Goal: Task Accomplishment & Management: Complete application form

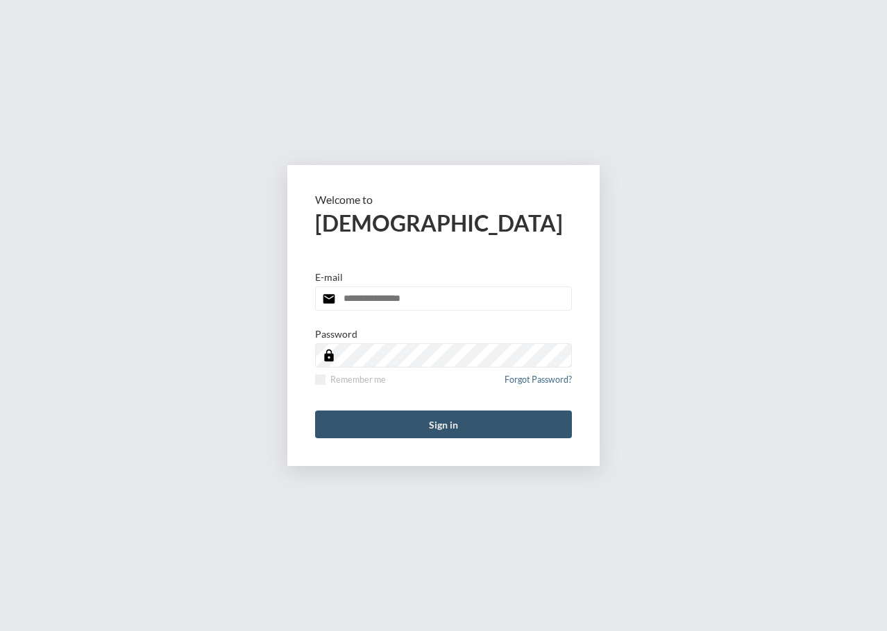
type input "**********"
click at [467, 417] on button "Sign in" at bounding box center [443, 425] width 257 height 28
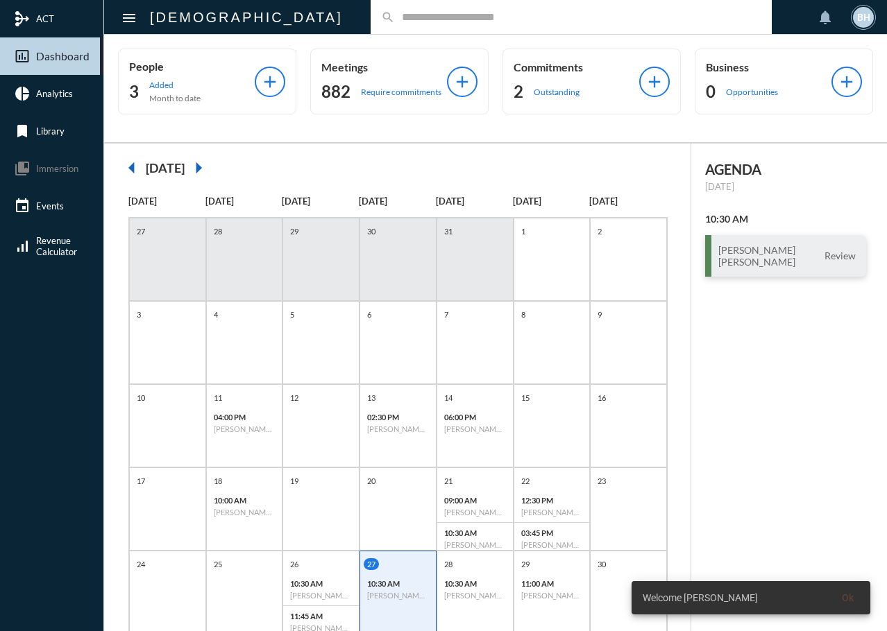
click at [395, 14] on input "text" at bounding box center [578, 17] width 366 height 12
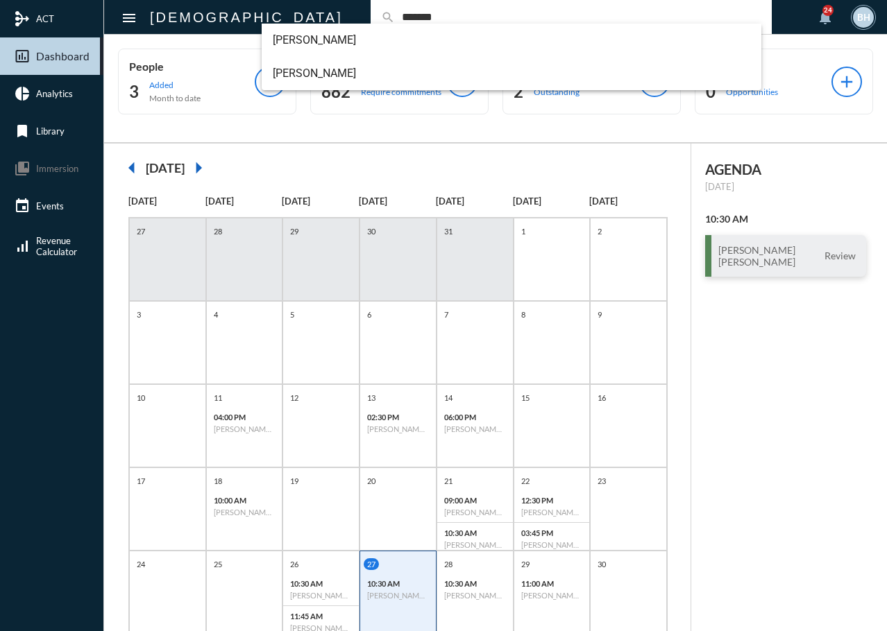
type input "*******"
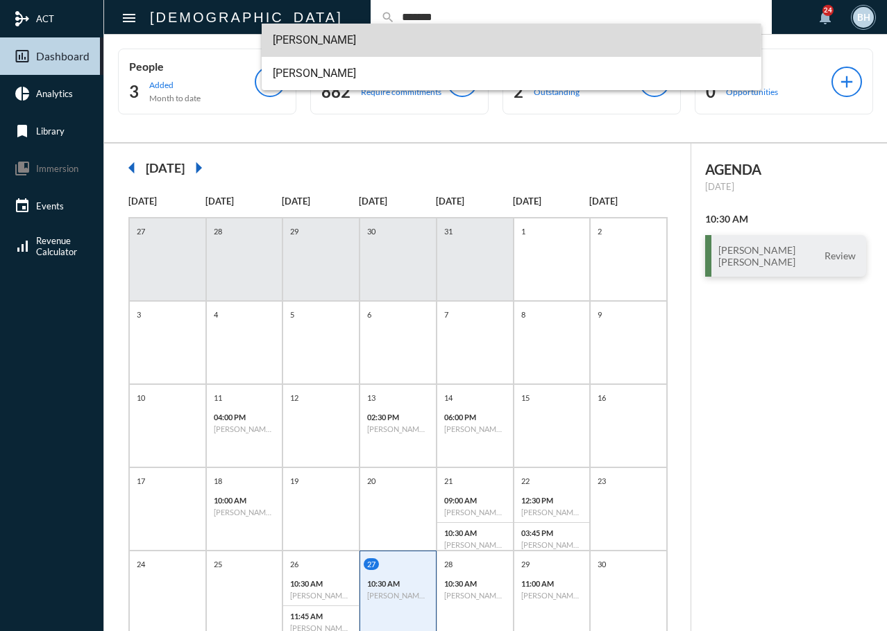
click at [289, 40] on span "Mike Pavlica" at bounding box center [512, 40] width 478 height 33
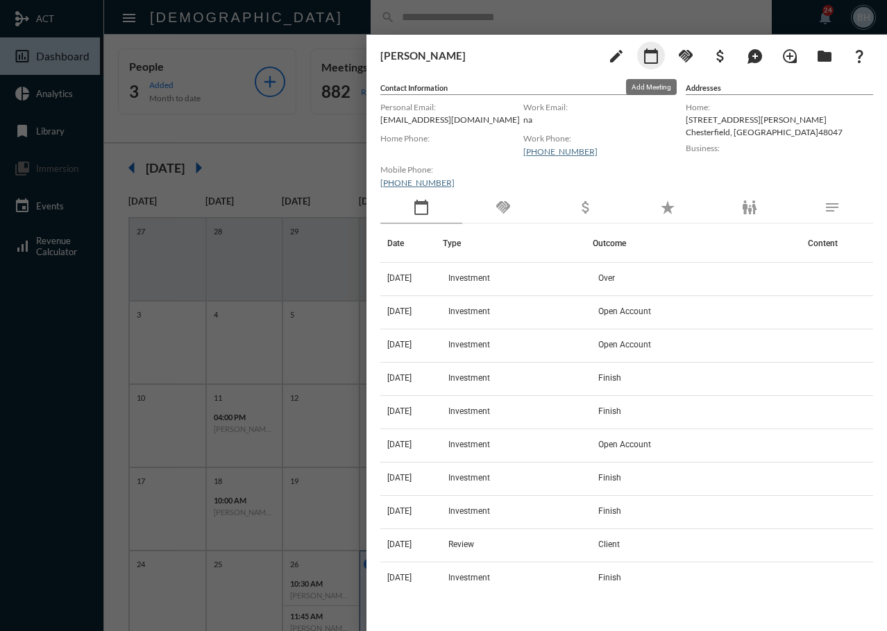
click at [654, 61] on mat-icon "calendar_today" at bounding box center [650, 56] width 17 height 17
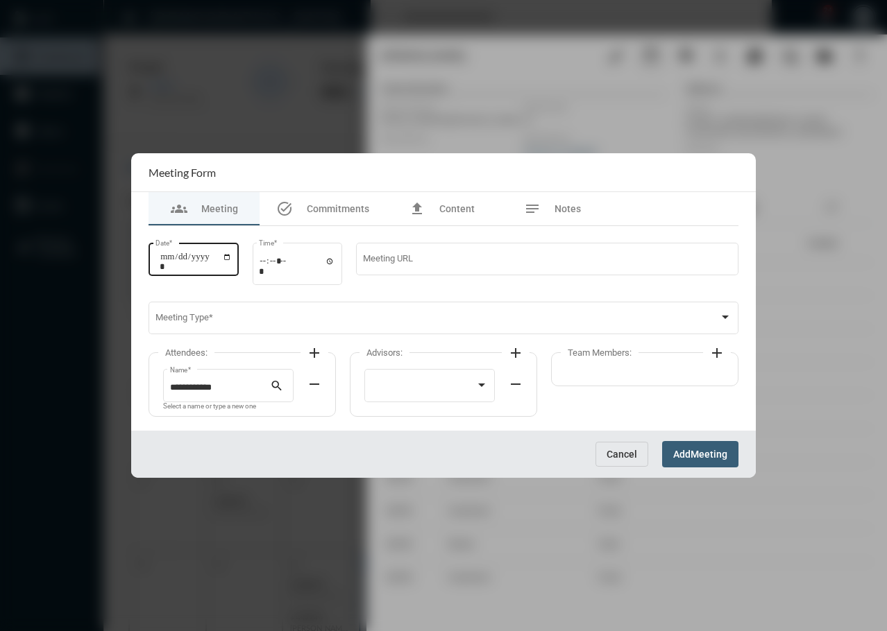
click at [172, 258] on input "Date *" at bounding box center [196, 261] width 72 height 19
type input "**********"
click at [270, 262] on input "Time *" at bounding box center [297, 266] width 76 height 20
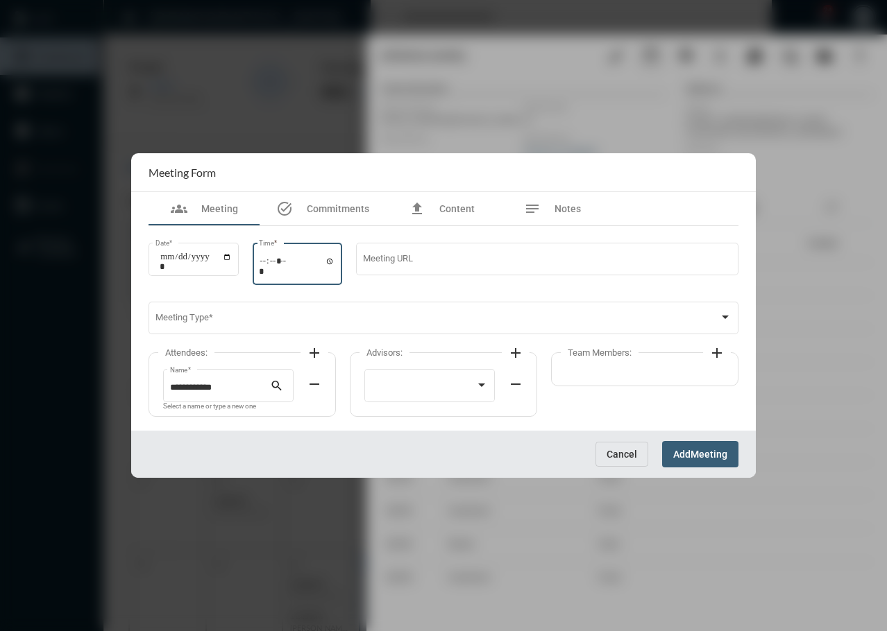
type input "*****"
click at [443, 257] on input "Meeting URL" at bounding box center [547, 261] width 368 height 10
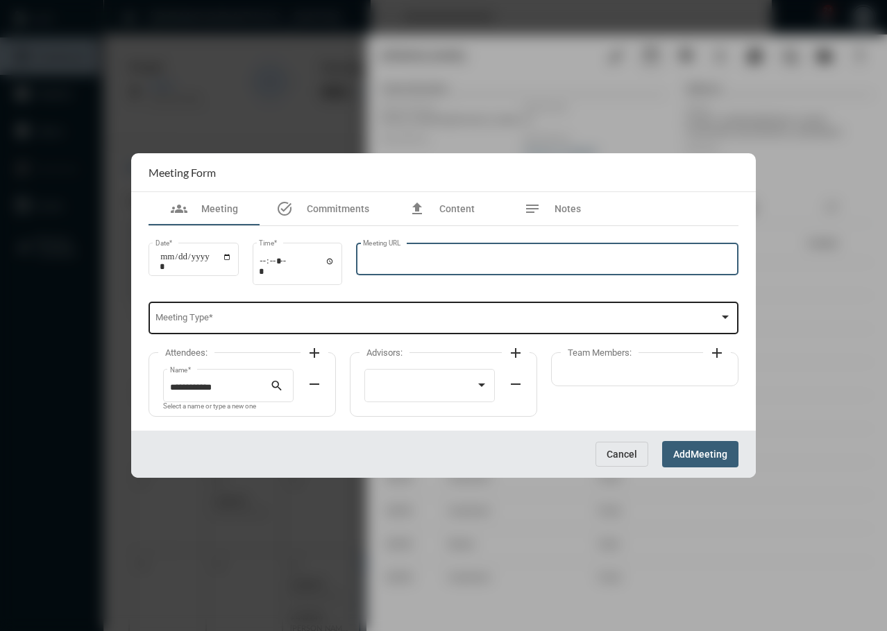
click at [272, 327] on div "Meeting Type *" at bounding box center [443, 317] width 577 height 35
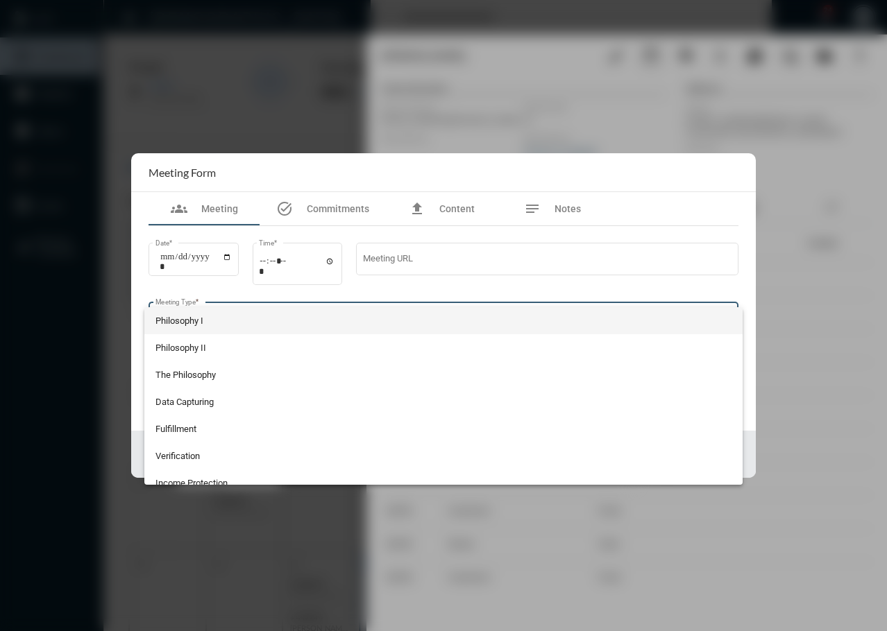
scroll to position [147, 0]
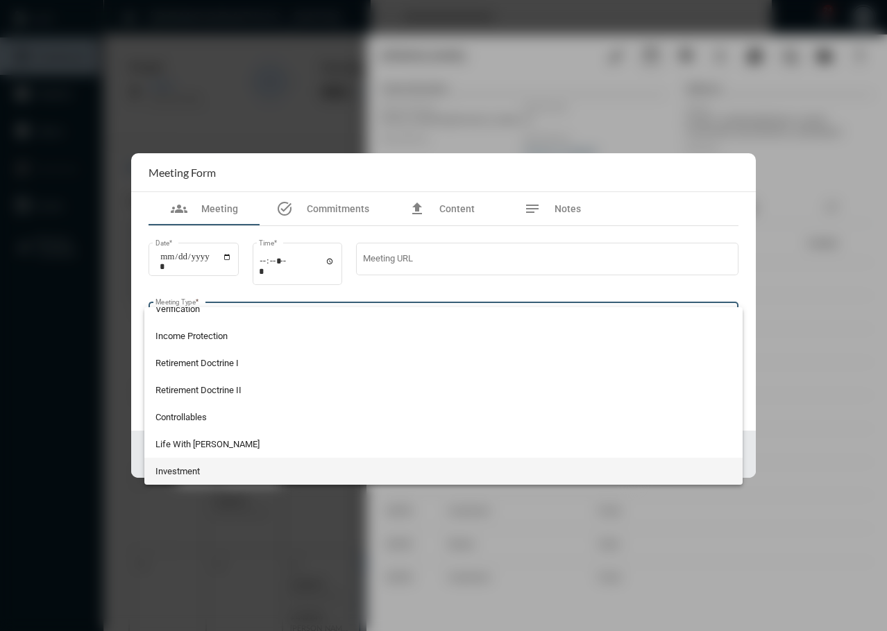
click at [191, 468] on span "Investment" at bounding box center [443, 471] width 577 height 27
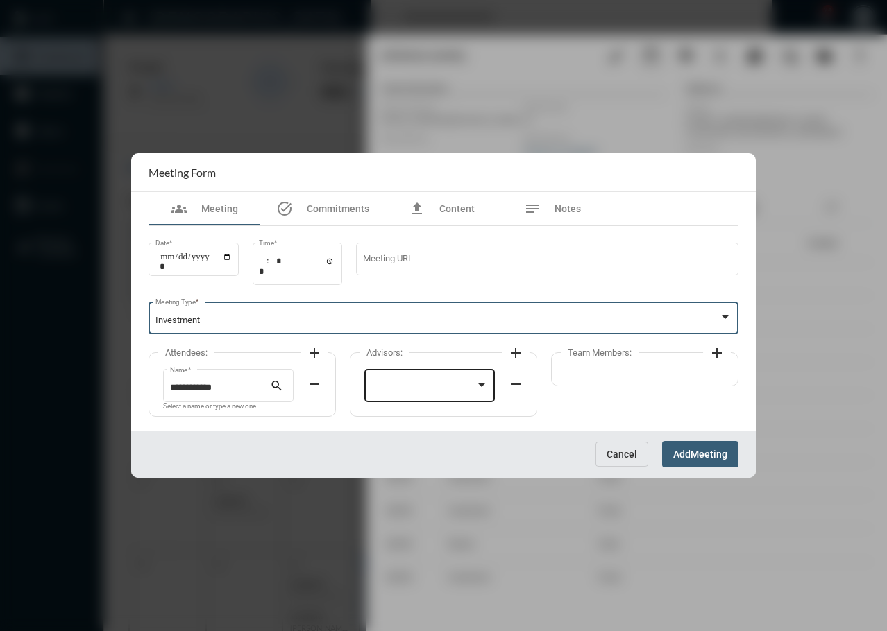
click at [402, 377] on div at bounding box center [429, 384] width 117 height 35
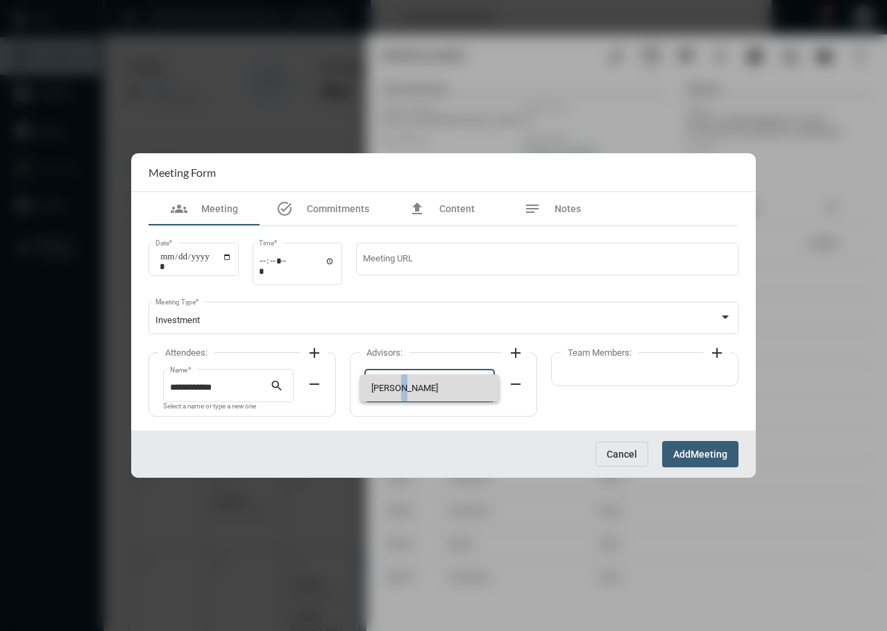
drag, startPoint x: 398, startPoint y: 388, endPoint x: 561, endPoint y: 374, distance: 164.4
click at [404, 388] on span "Tim Schafer" at bounding box center [429, 388] width 117 height 27
click at [692, 459] on span "Meeting" at bounding box center [708, 455] width 37 height 11
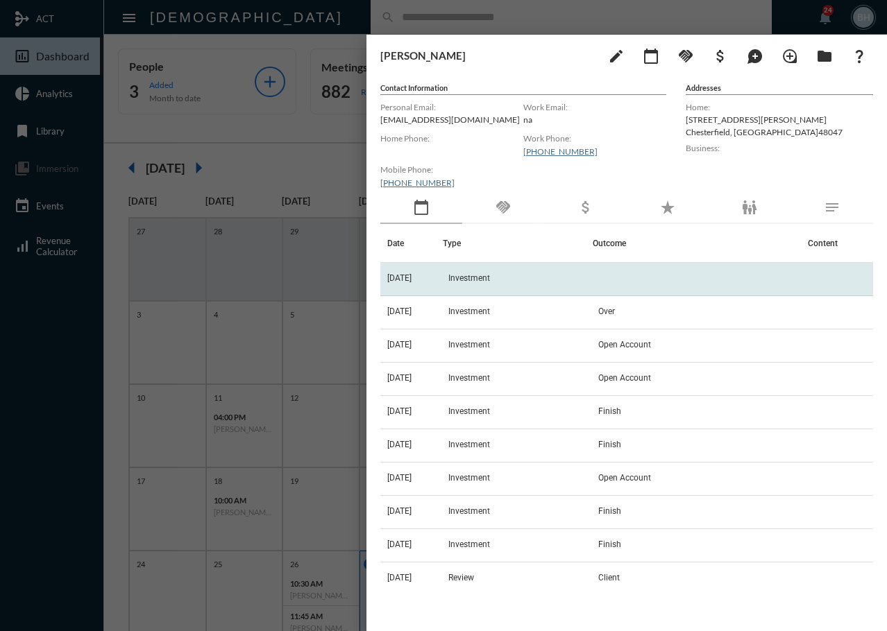
click at [530, 282] on td "Investment" at bounding box center [517, 279] width 149 height 33
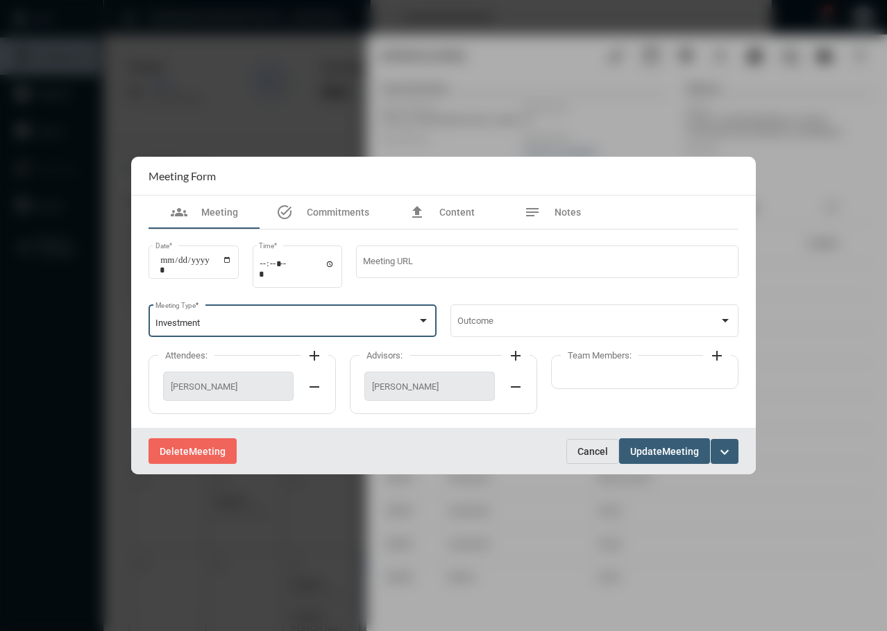
click at [266, 321] on div "Investment" at bounding box center [286, 323] width 262 height 10
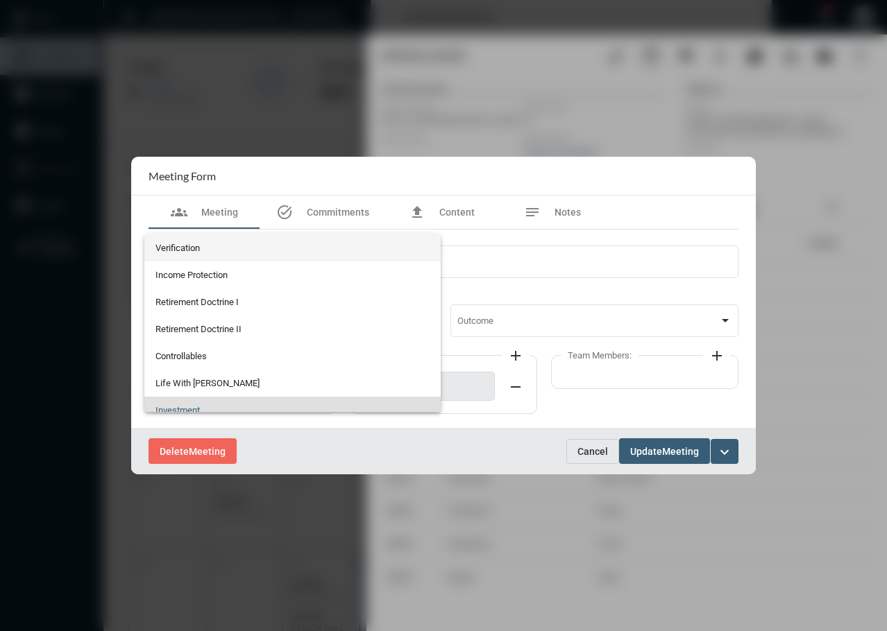
scroll to position [282, 0]
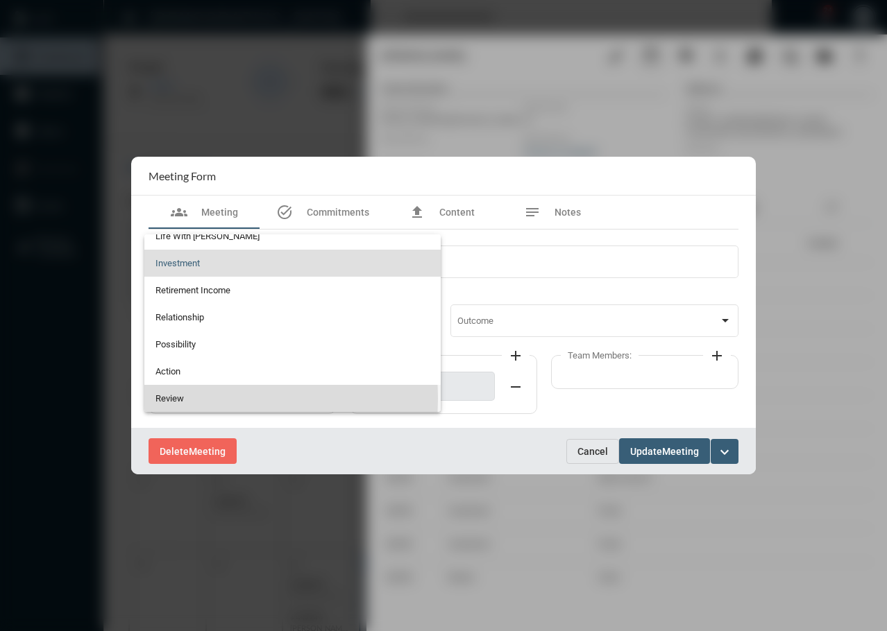
click at [189, 398] on span "Review" at bounding box center [292, 398] width 275 height 27
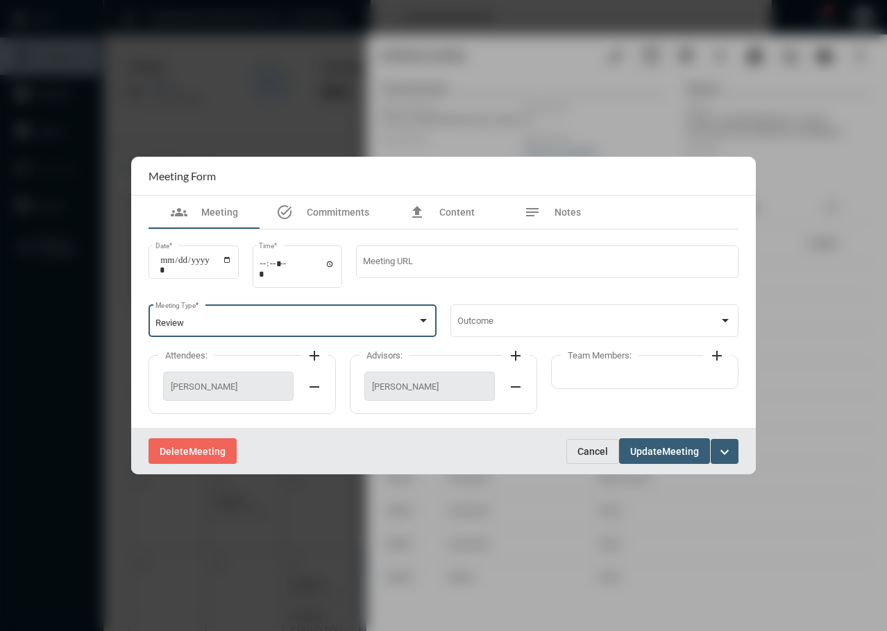
click at [665, 463] on button "Update Meeting" at bounding box center [664, 451] width 91 height 26
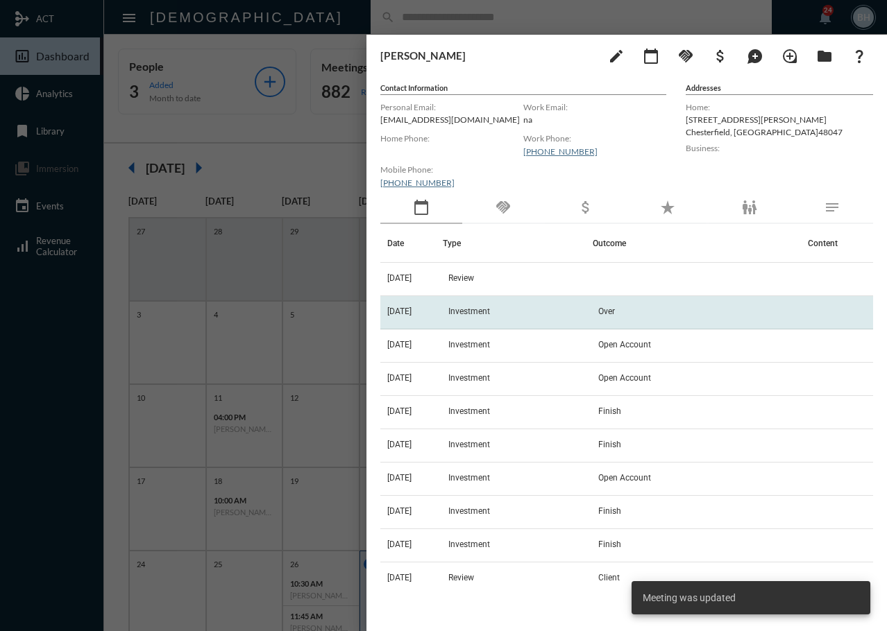
click at [511, 311] on td "Investment" at bounding box center [517, 312] width 149 height 33
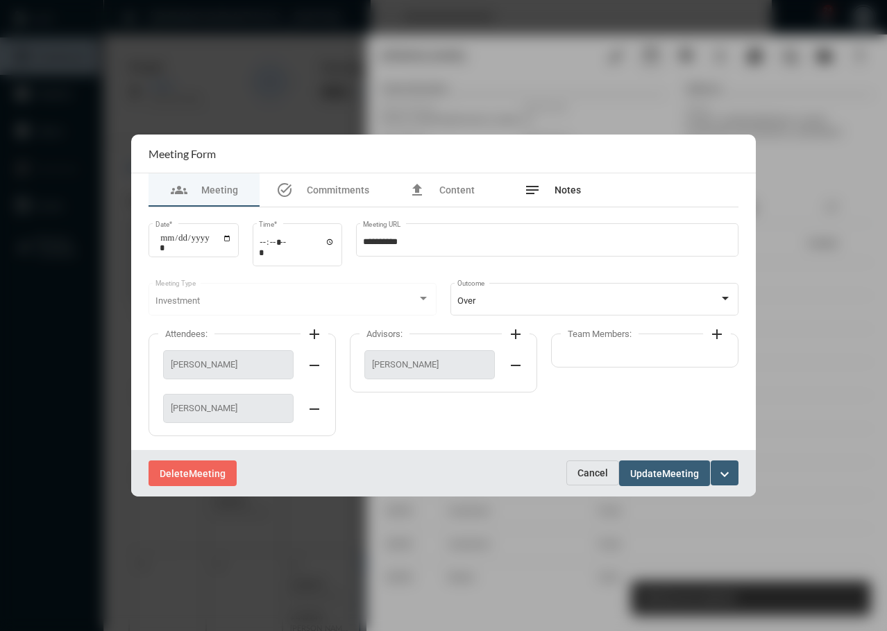
click at [545, 191] on div "notes Notes" at bounding box center [552, 190] width 57 height 17
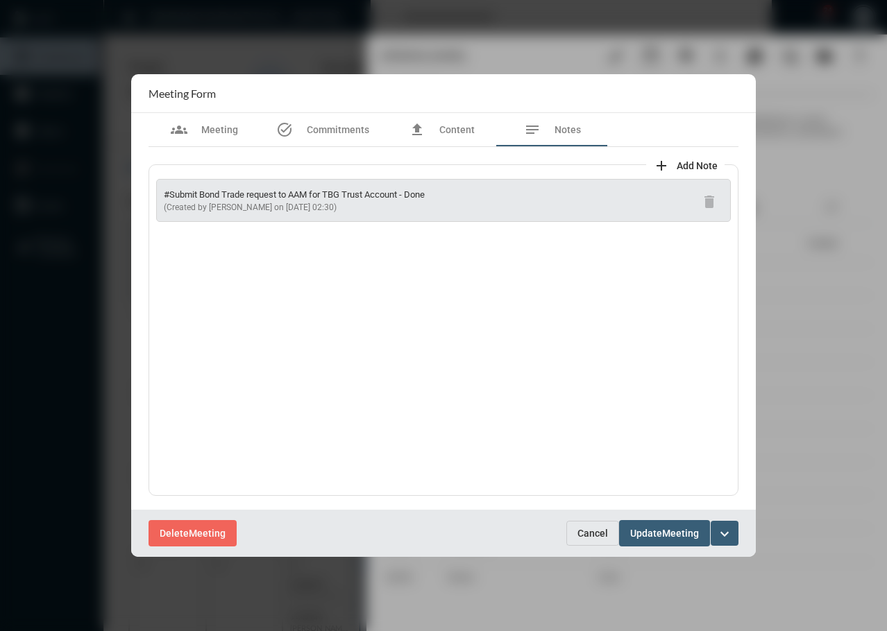
click at [583, 529] on span "Cancel" at bounding box center [592, 533] width 31 height 11
